Goal: Information Seeking & Learning: Learn about a topic

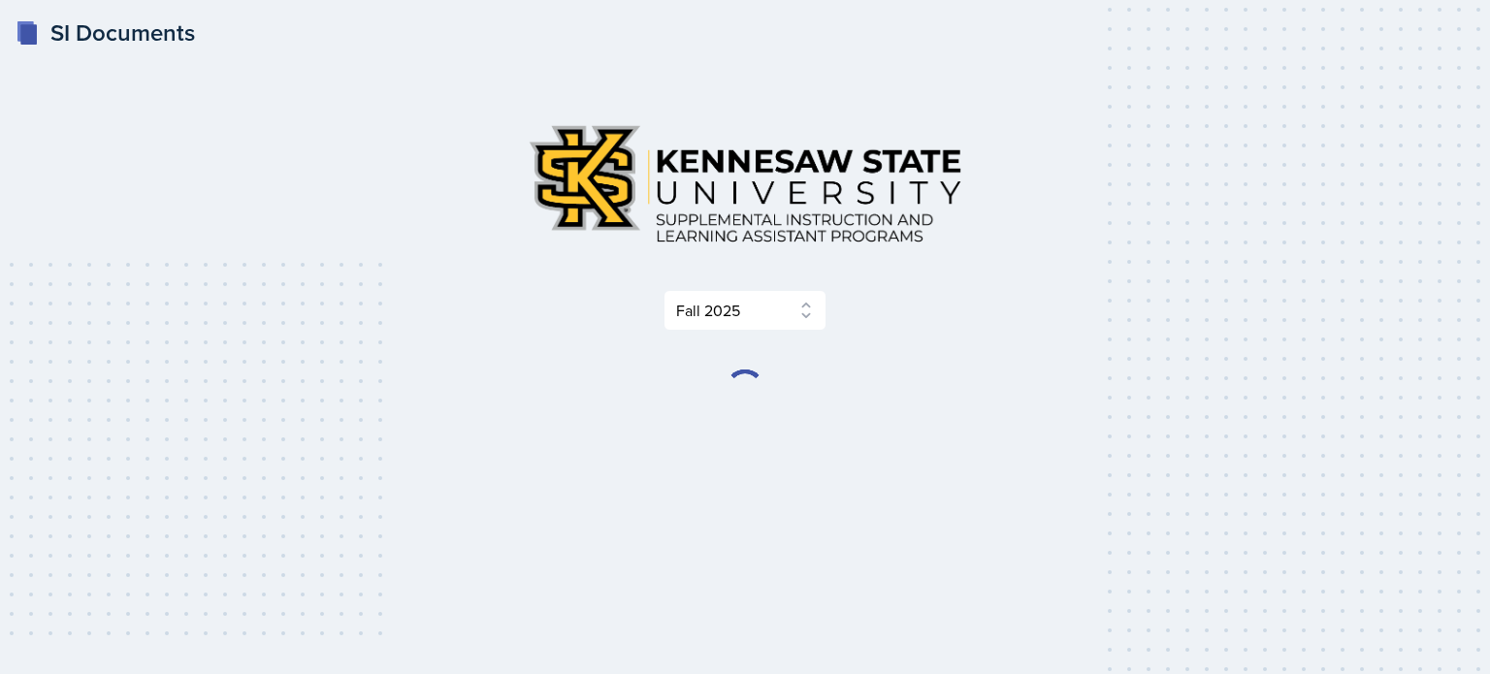
select select "2bed604d-1099-4043-b1bc-2365e8740244"
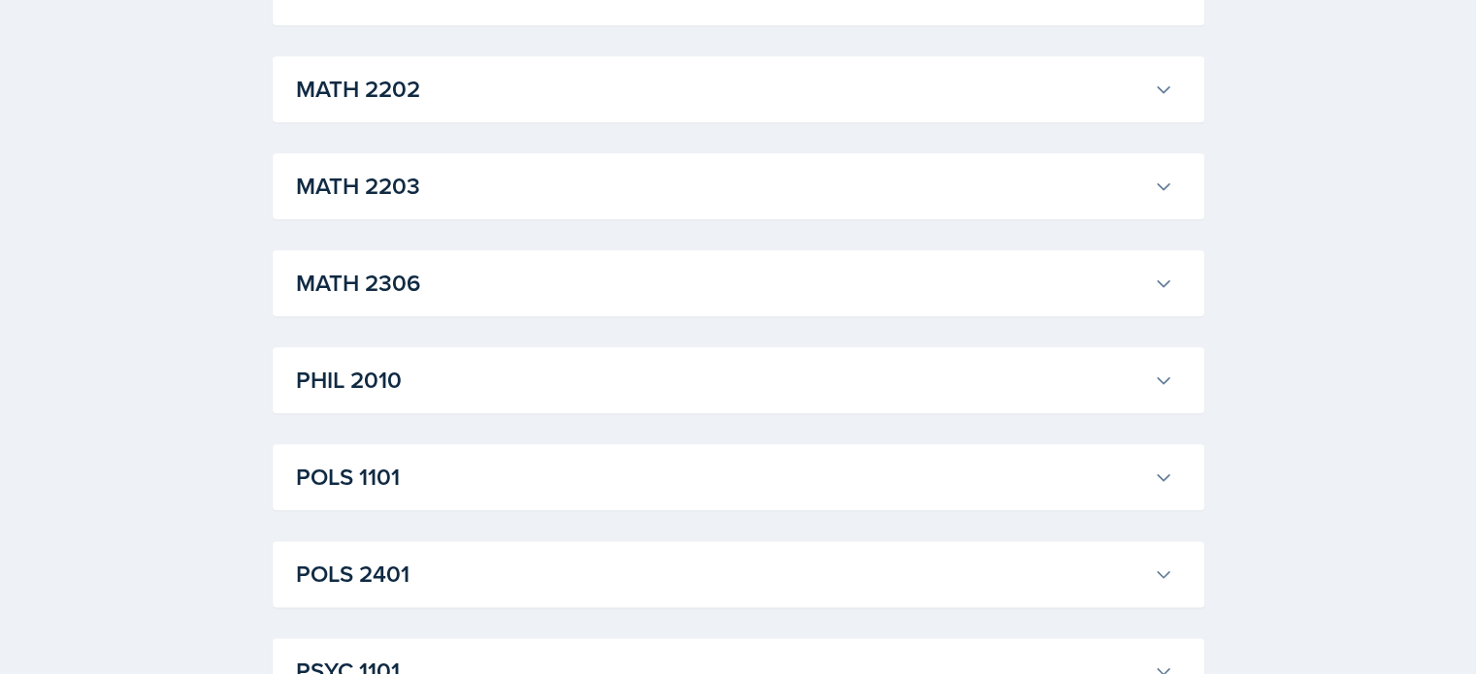
scroll to position [2796, 0]
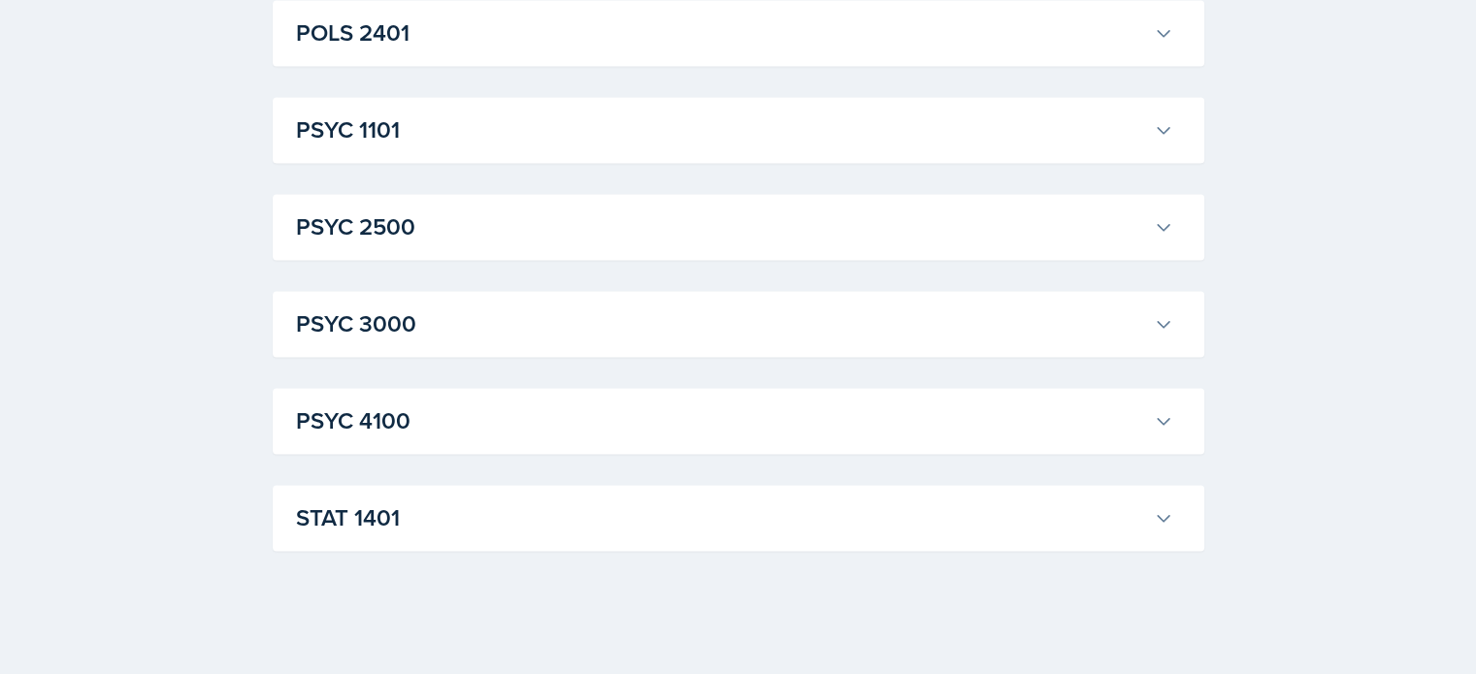
click at [726, 508] on h3 "STAT 1401" at bounding box center [721, 518] width 850 height 35
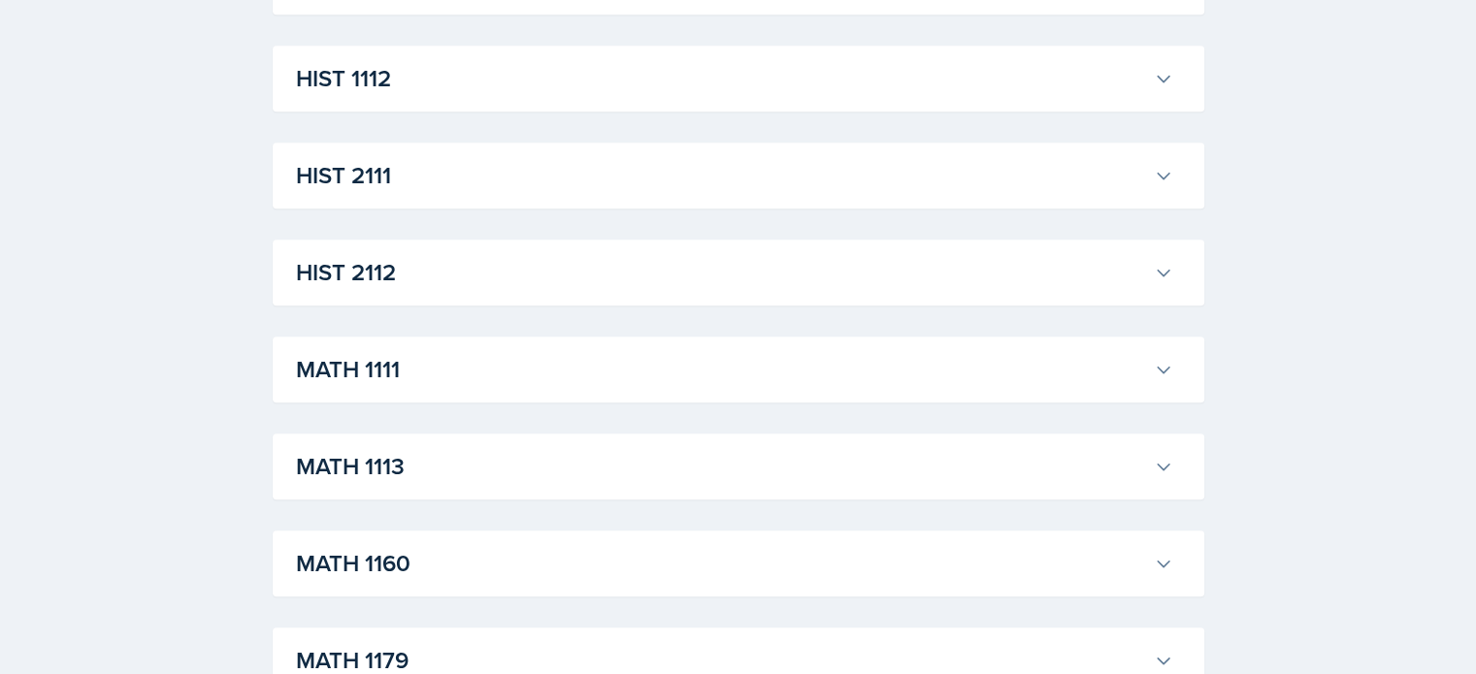
scroll to position [1633, 0]
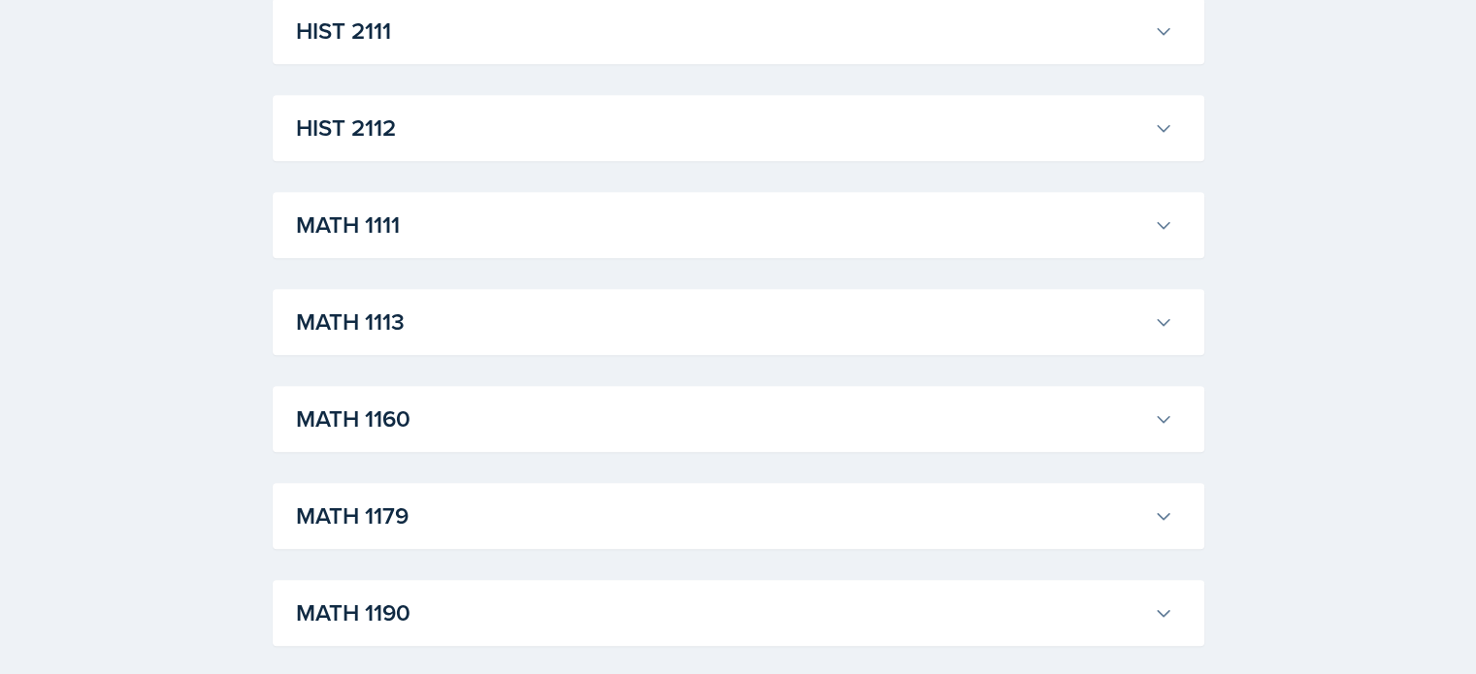
click at [771, 126] on h3 "HIST 2112" at bounding box center [721, 128] width 850 height 35
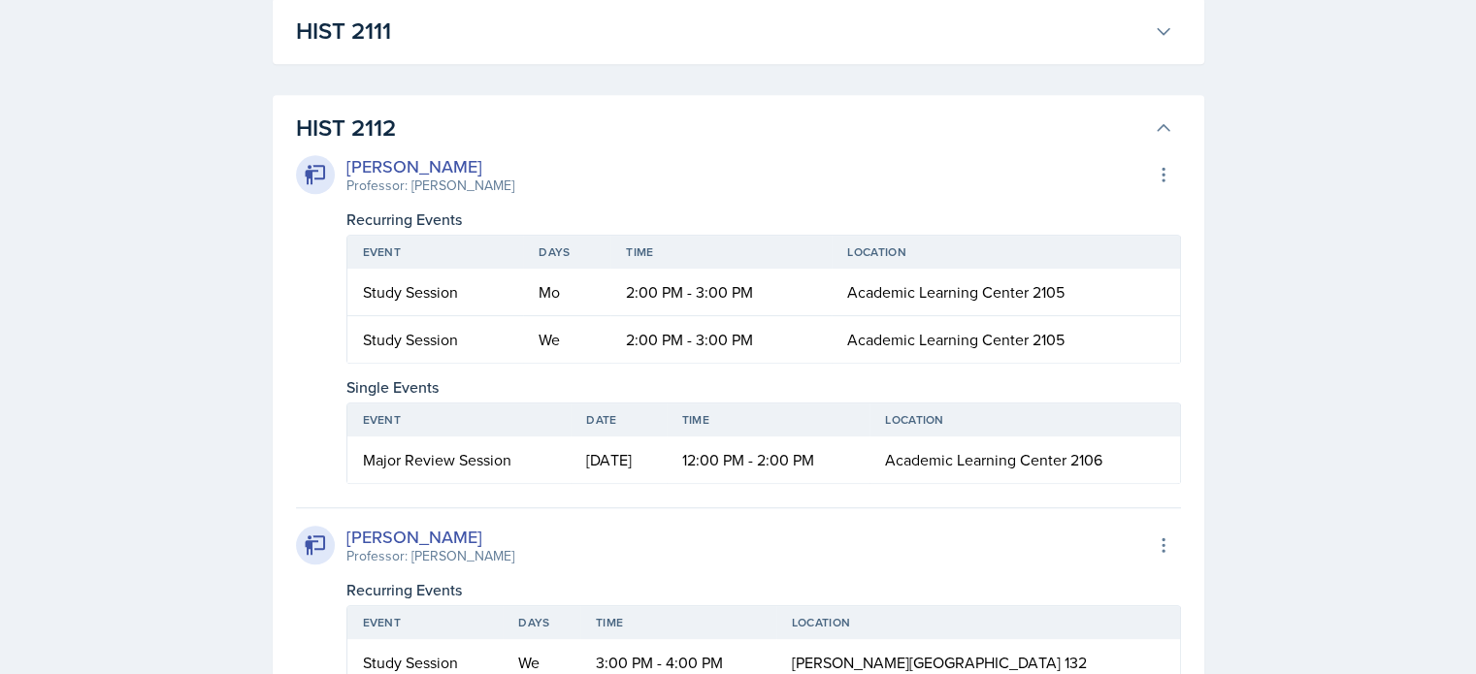
scroll to position [1585, 0]
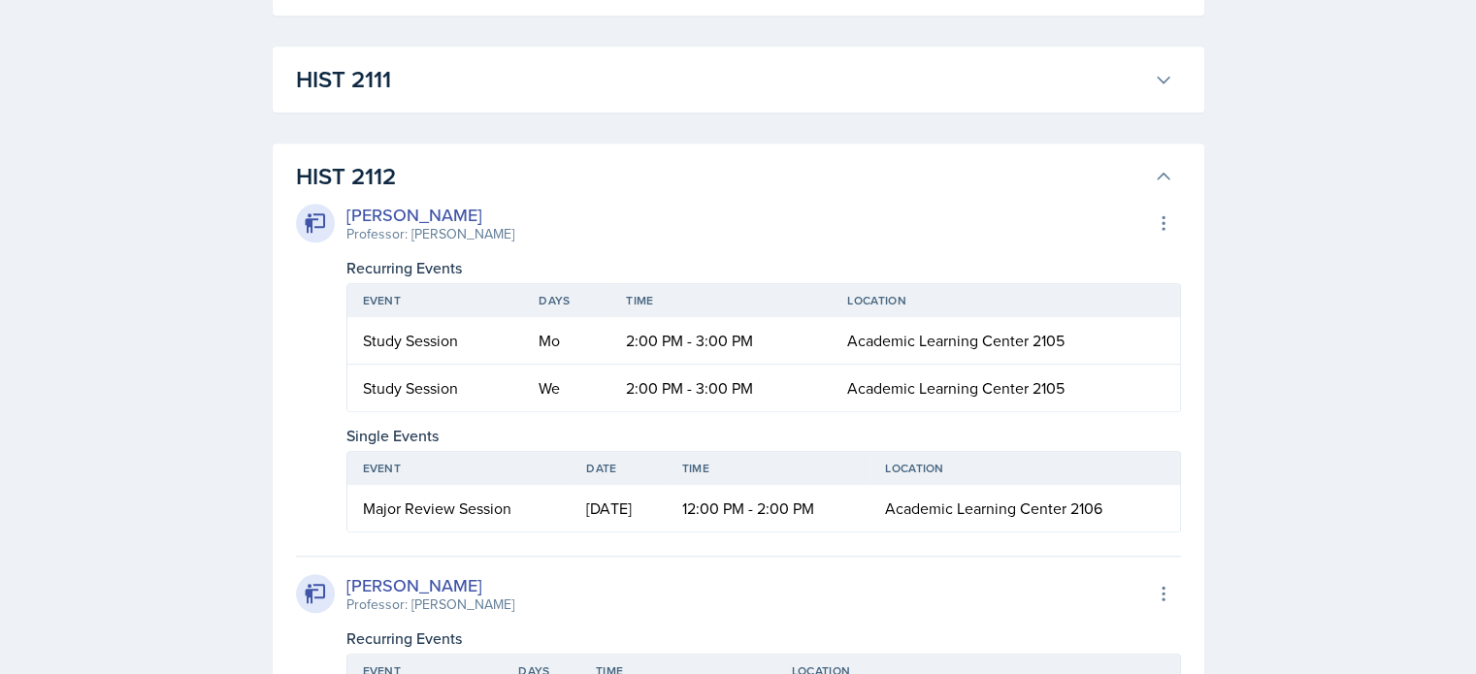
click at [792, 157] on button "HIST 2112" at bounding box center [734, 176] width 885 height 43
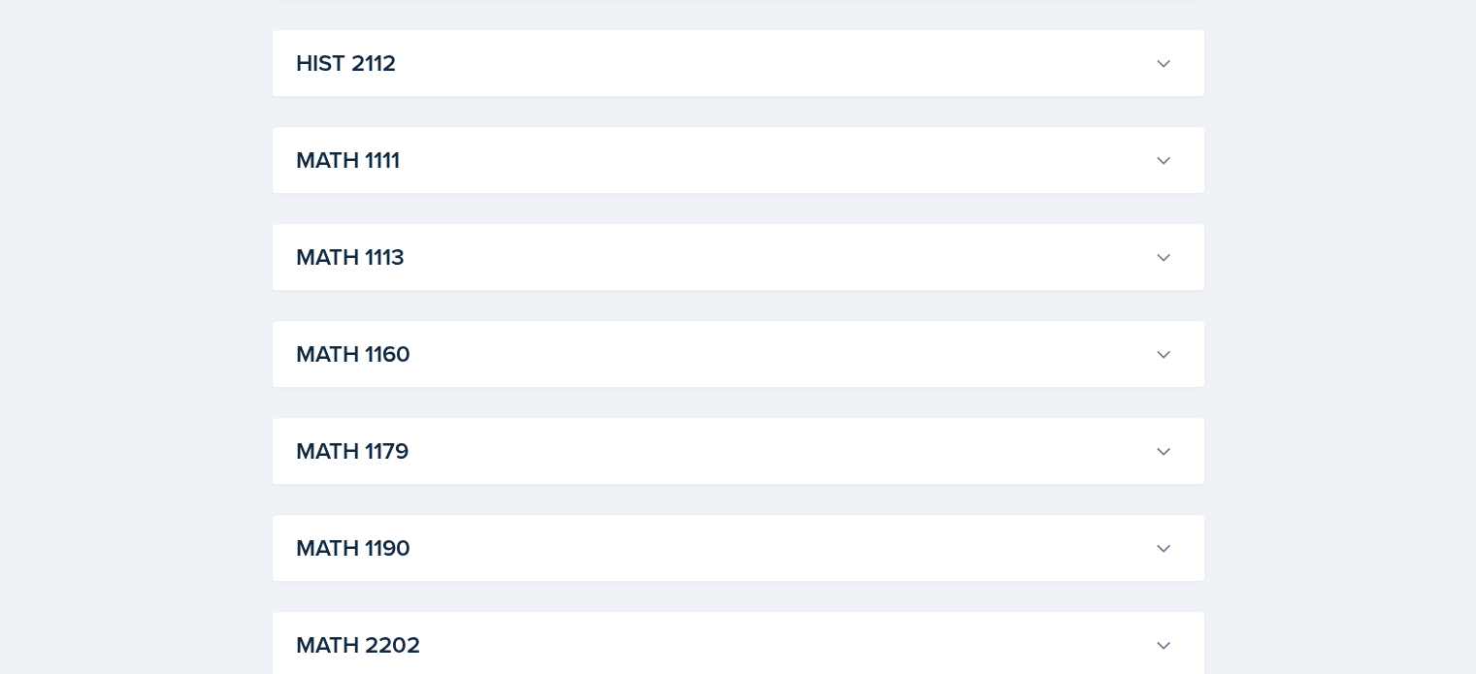
scroll to position [1690, 0]
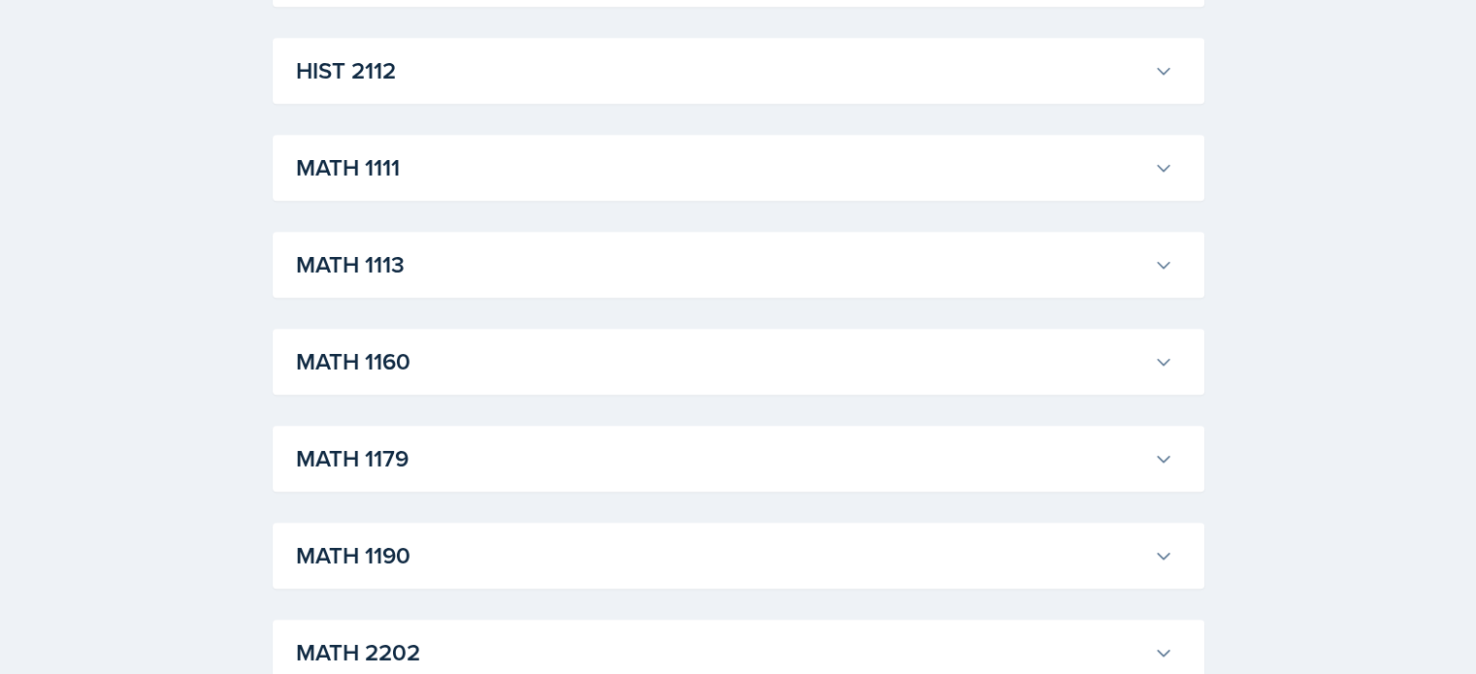
click at [575, 163] on h3 "MATH 1111" at bounding box center [721, 167] width 850 height 35
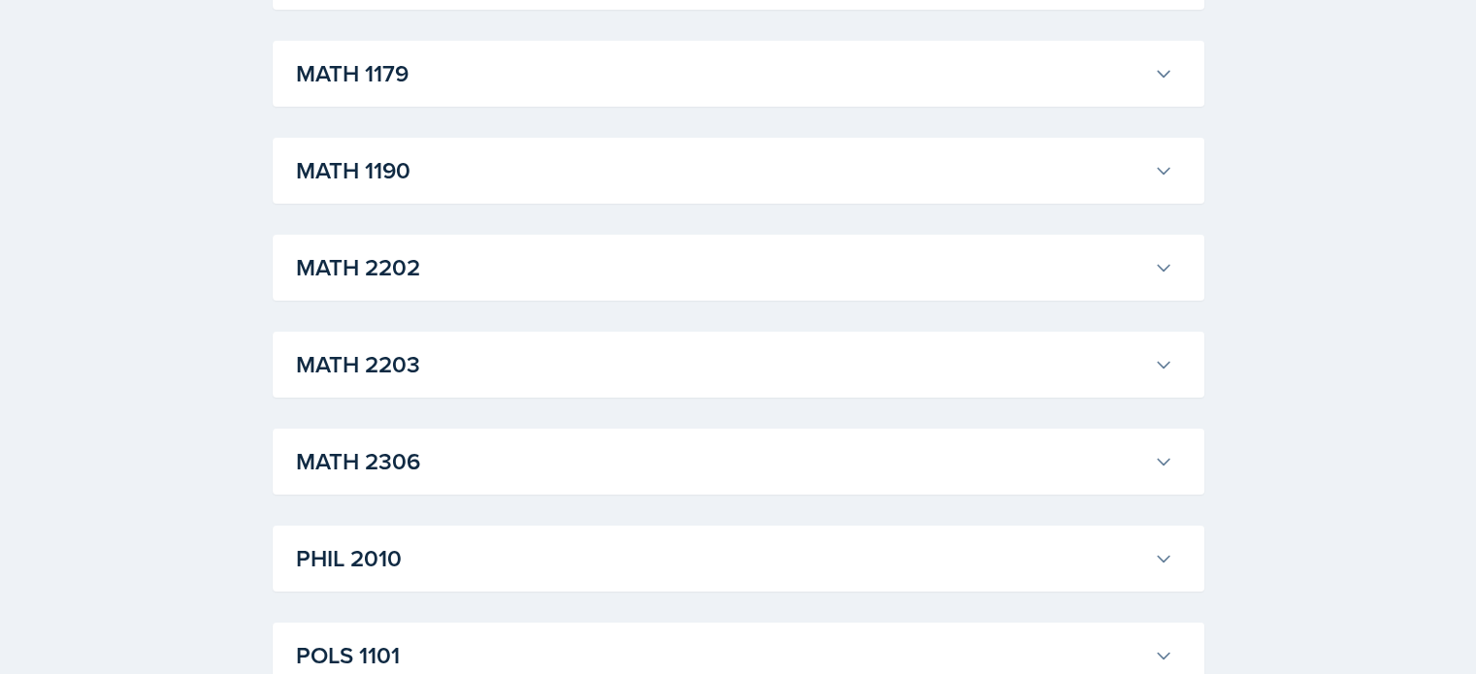
scroll to position [7140, 0]
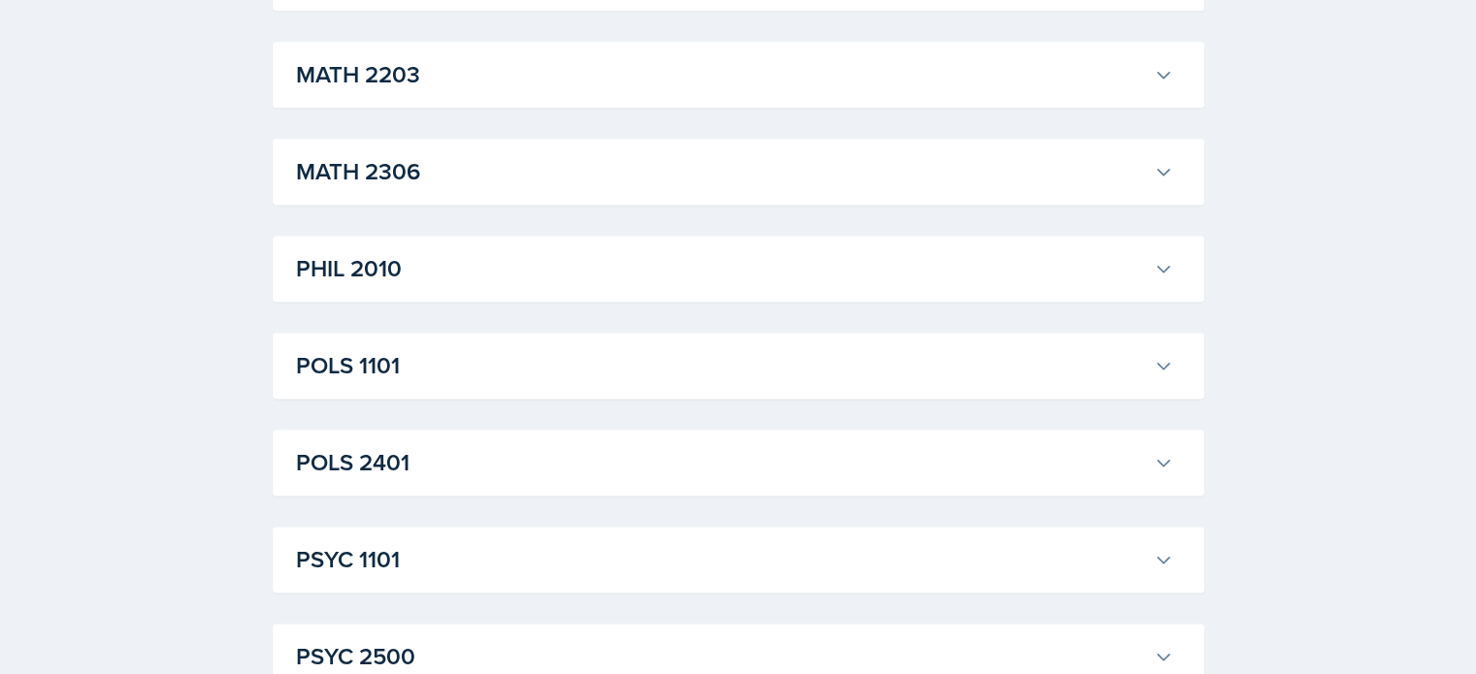
scroll to position [9949, 0]
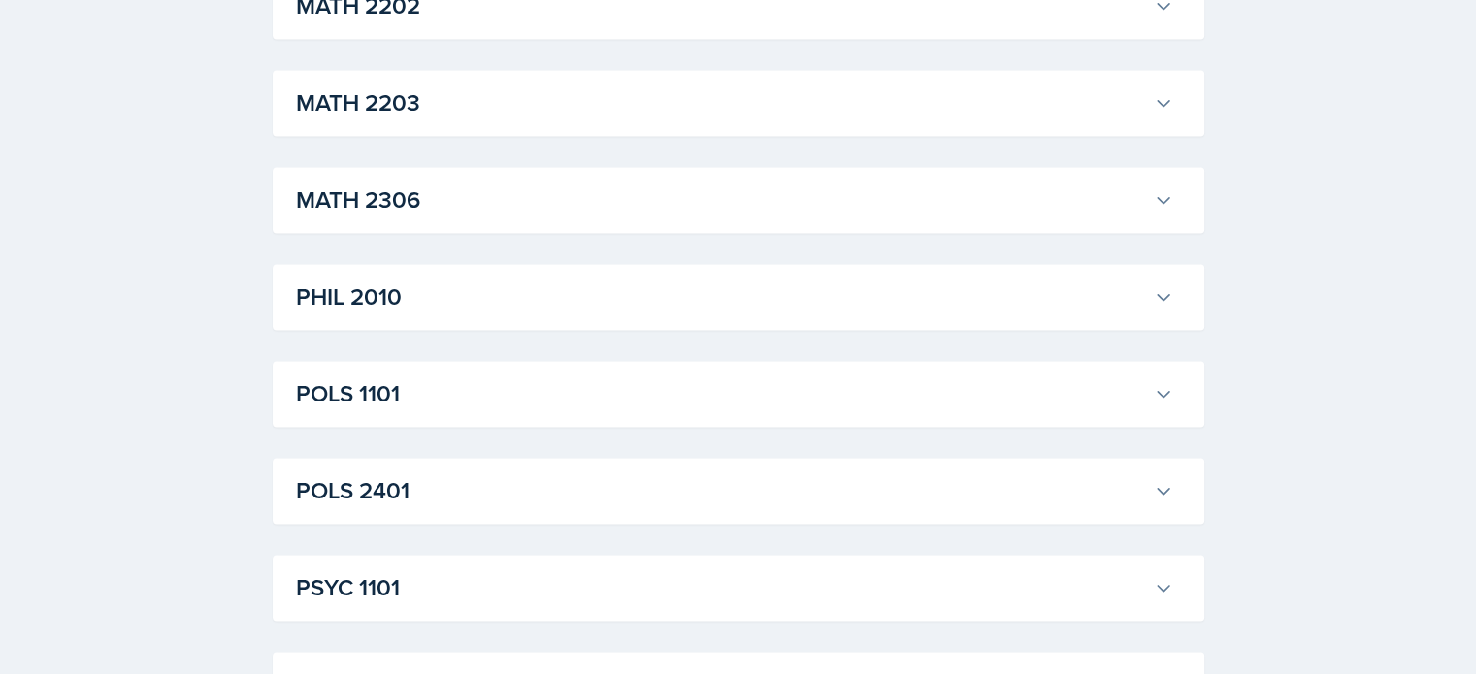
scroll to position [10448, 0]
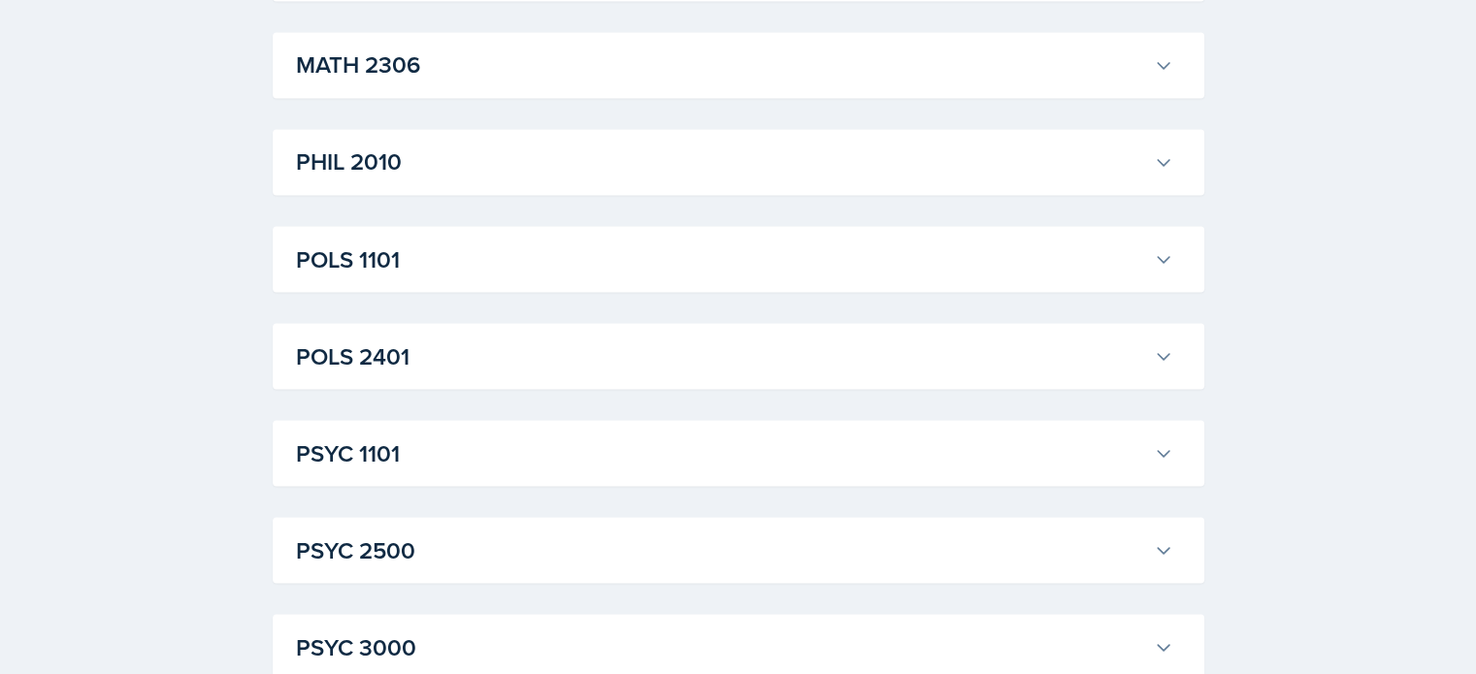
scroll to position [10887, 0]
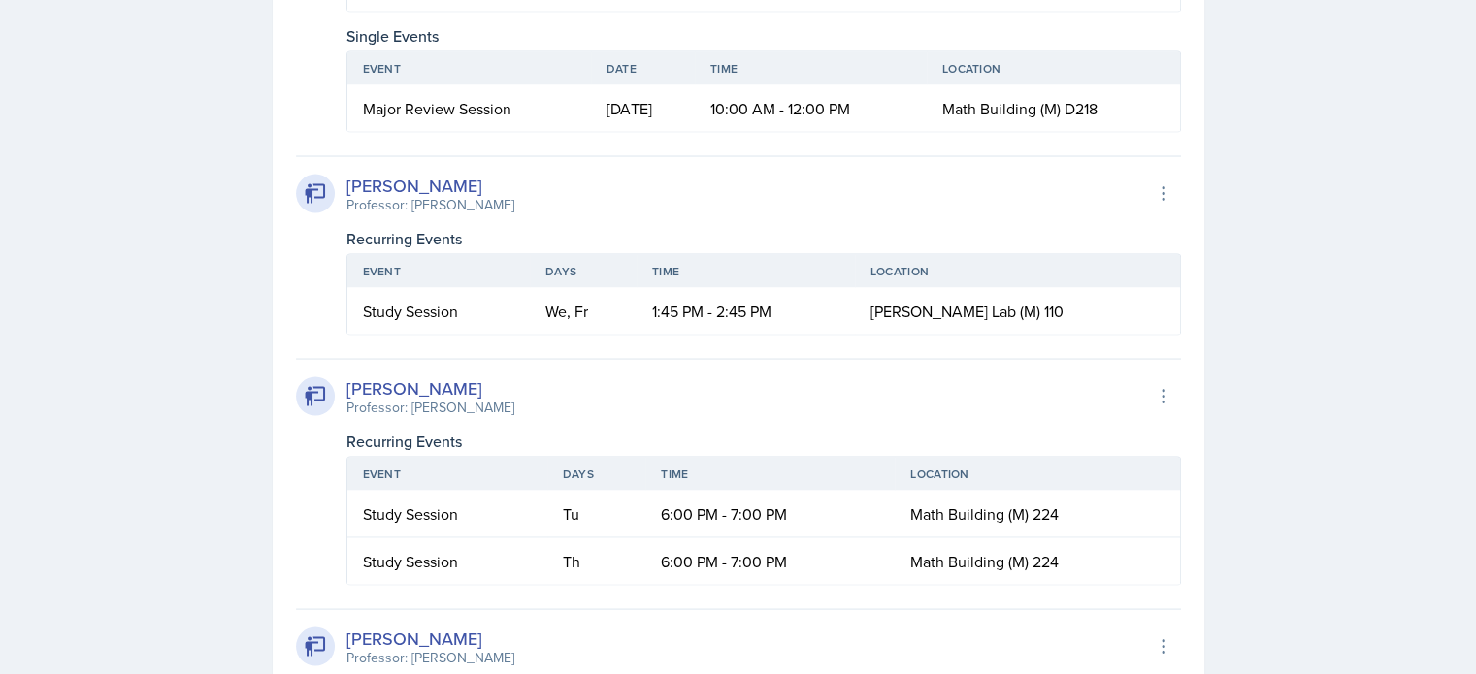
scroll to position [11121, 0]
